Goal: Transaction & Acquisition: Purchase product/service

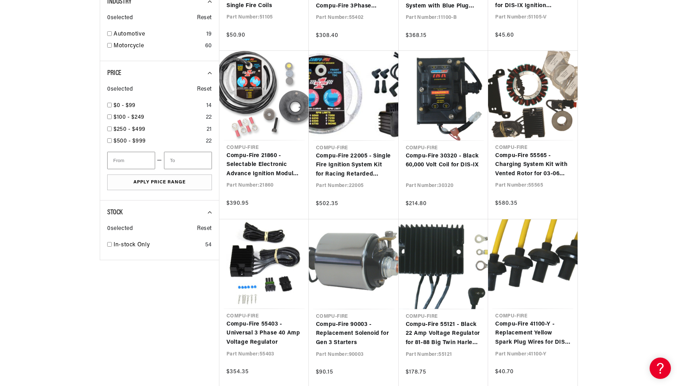
scroll to position [0, 142]
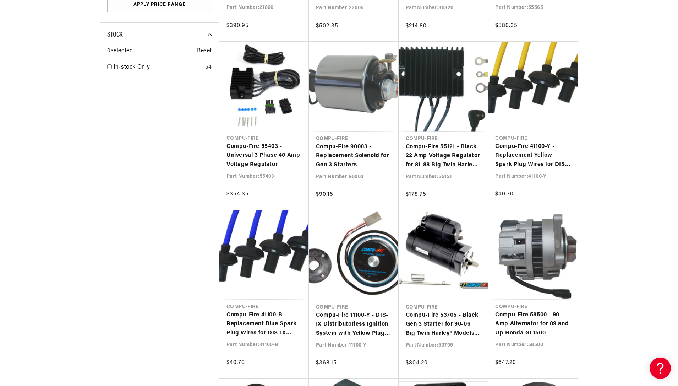
scroll to position [0, 265]
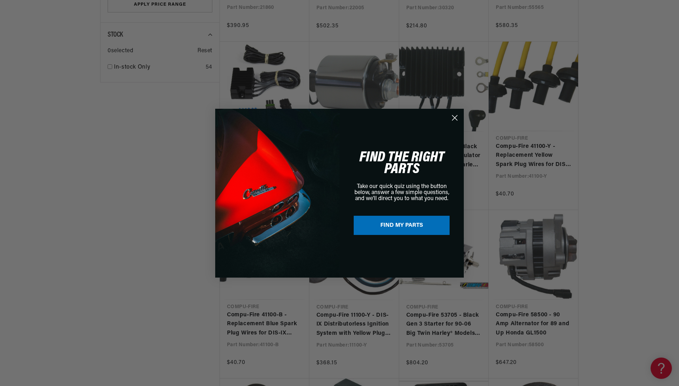
click at [455, 119] on circle "Close dialog" at bounding box center [455, 118] width 12 height 12
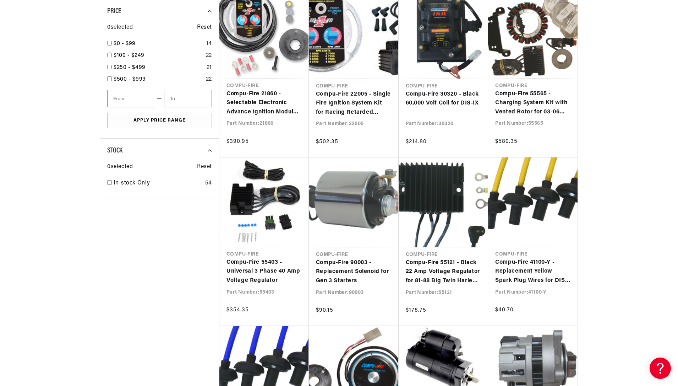
scroll to position [0, 0]
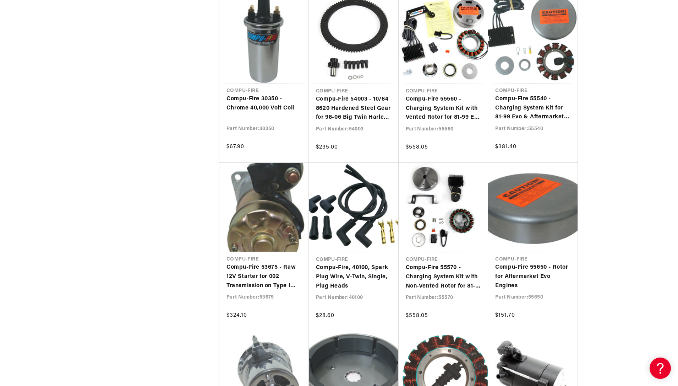
scroll to position [0, 242]
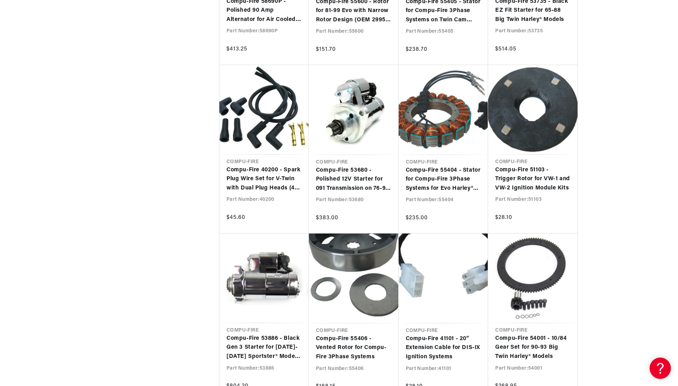
scroll to position [1736, 0]
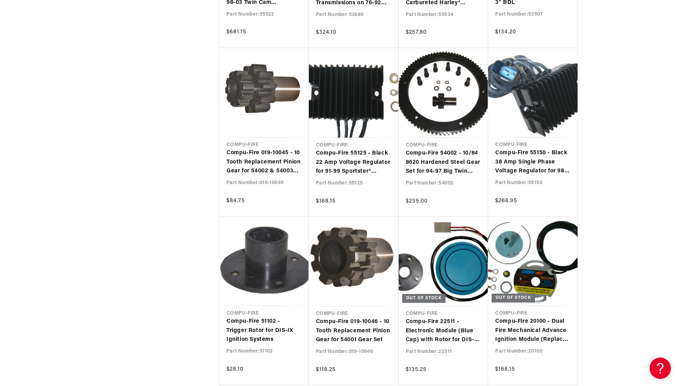
scroll to position [2257, 0]
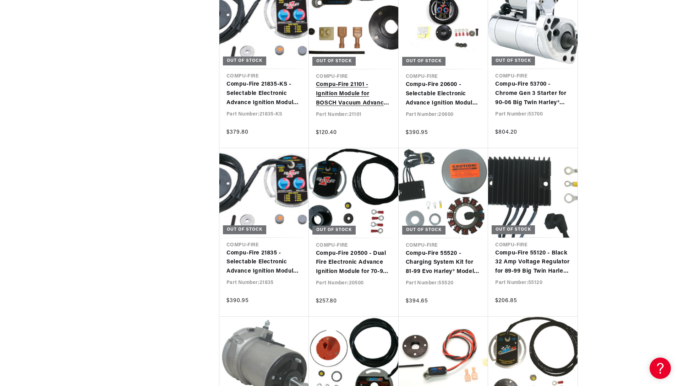
click at [350, 90] on link "Compu-Fire 21101 - Ignition Module for BOSCH Vacuum Advance Distributors" at bounding box center [354, 93] width 76 height 27
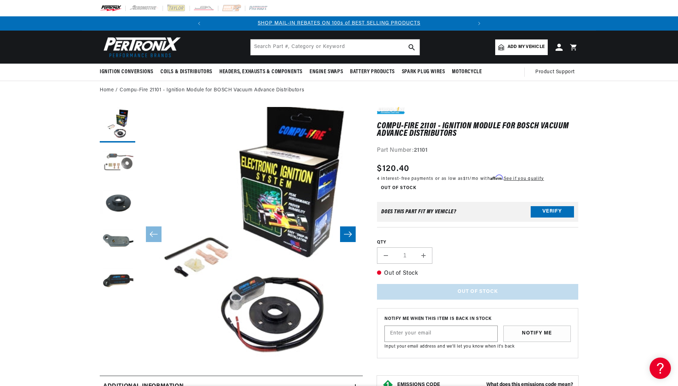
click at [126, 165] on button "Load image 2 in gallery view" at bounding box center [118, 164] width 36 height 36
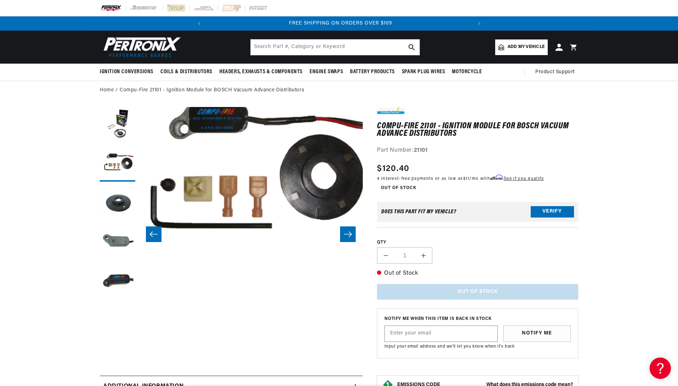
scroll to position [0, 265]
click at [117, 205] on button "Load image 3 in gallery view" at bounding box center [118, 203] width 36 height 36
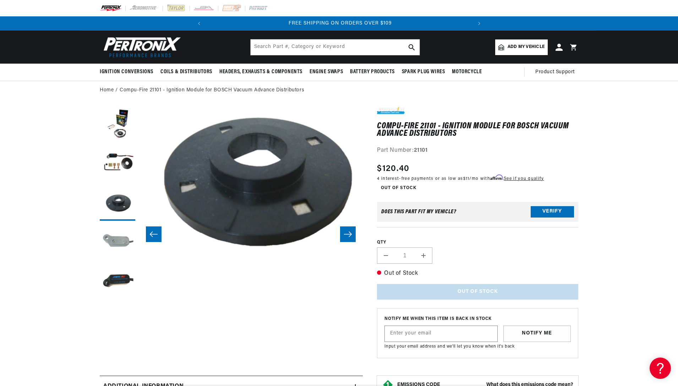
scroll to position [0, 0]
click at [125, 245] on button "Load image 4 in gallery view" at bounding box center [118, 242] width 36 height 36
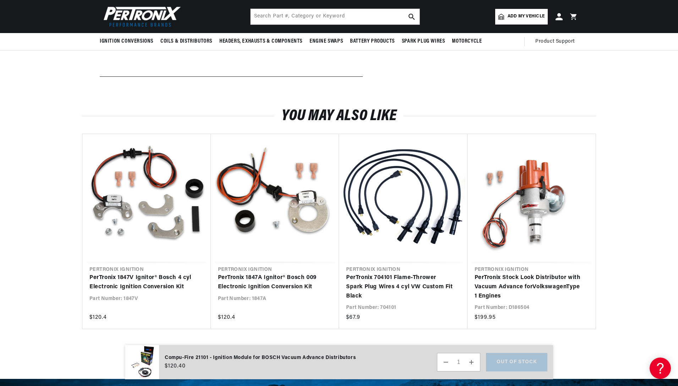
scroll to position [0, 226]
